Goal: Task Accomplishment & Management: Manage account settings

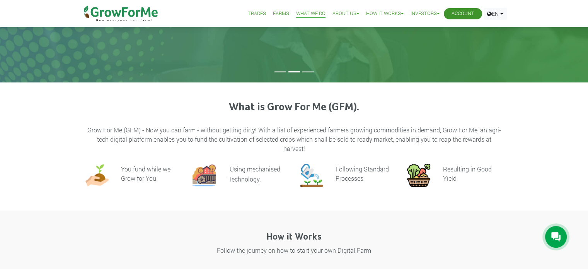
click at [471, 12] on link "Account" at bounding box center [463, 14] width 23 height 8
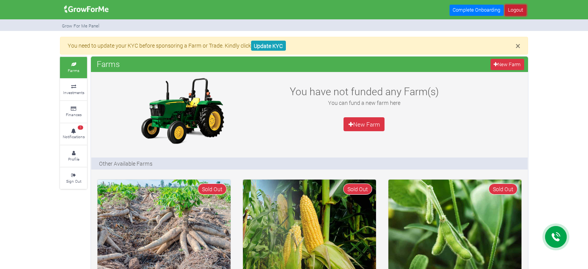
click at [513, 14] on link "Logout" at bounding box center [516, 10] width 22 height 11
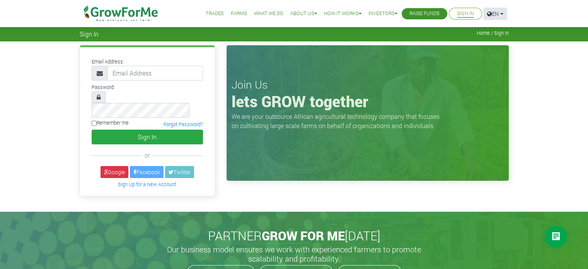
click at [504, 16] on link "EN" at bounding box center [495, 14] width 23 height 12
